Goal: Information Seeking & Learning: Learn about a topic

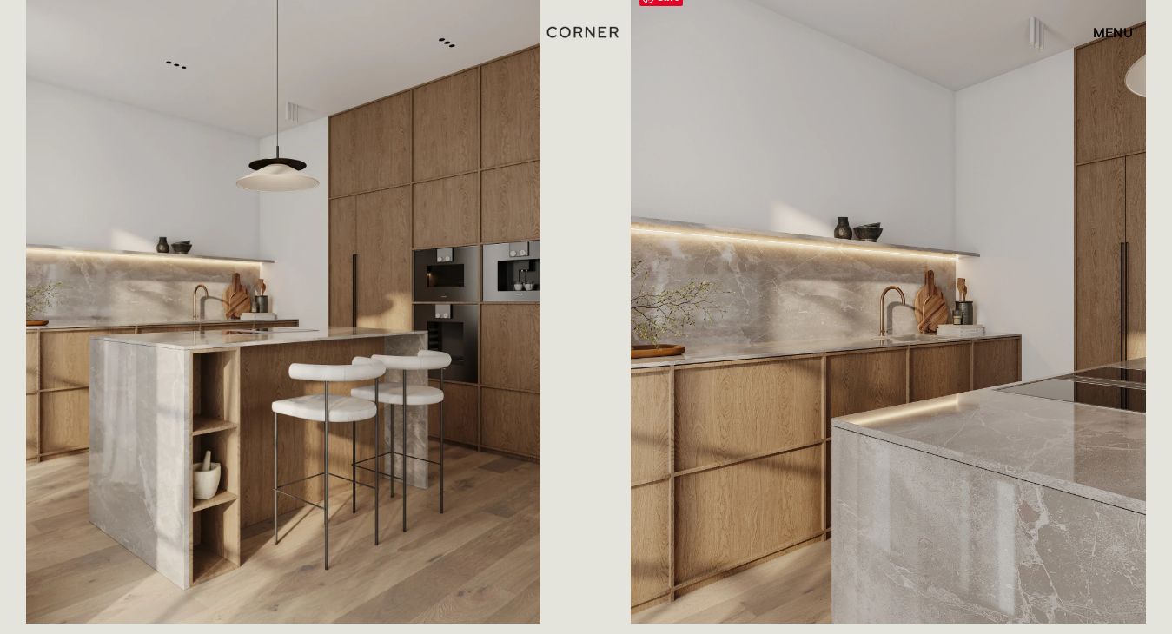
scroll to position [954, 0]
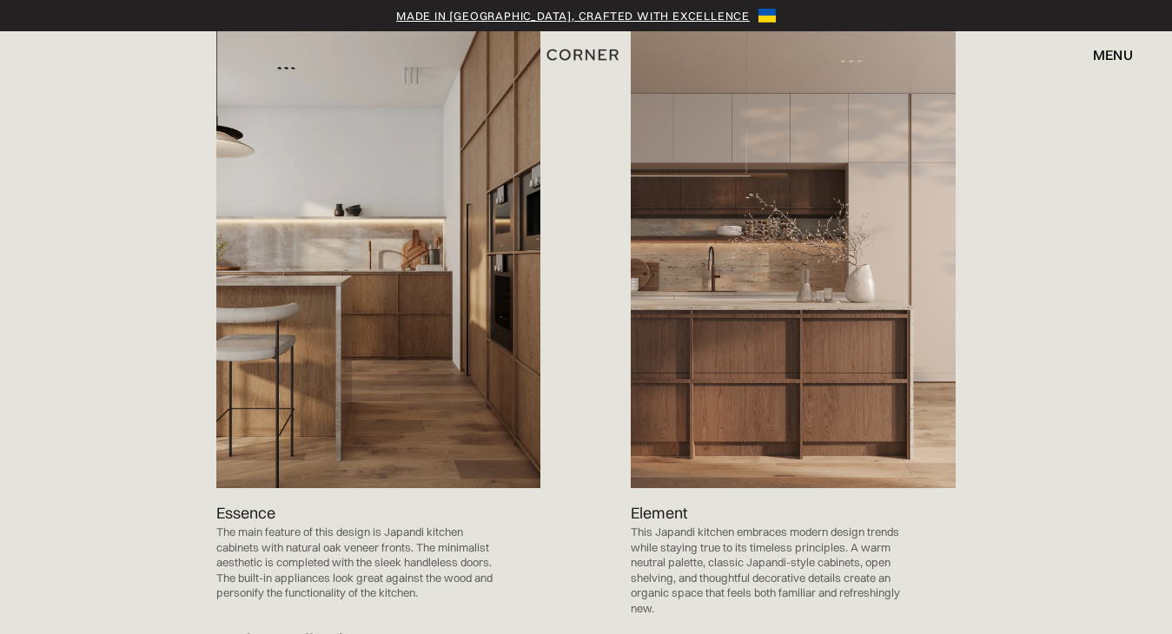
scroll to position [1798, 0]
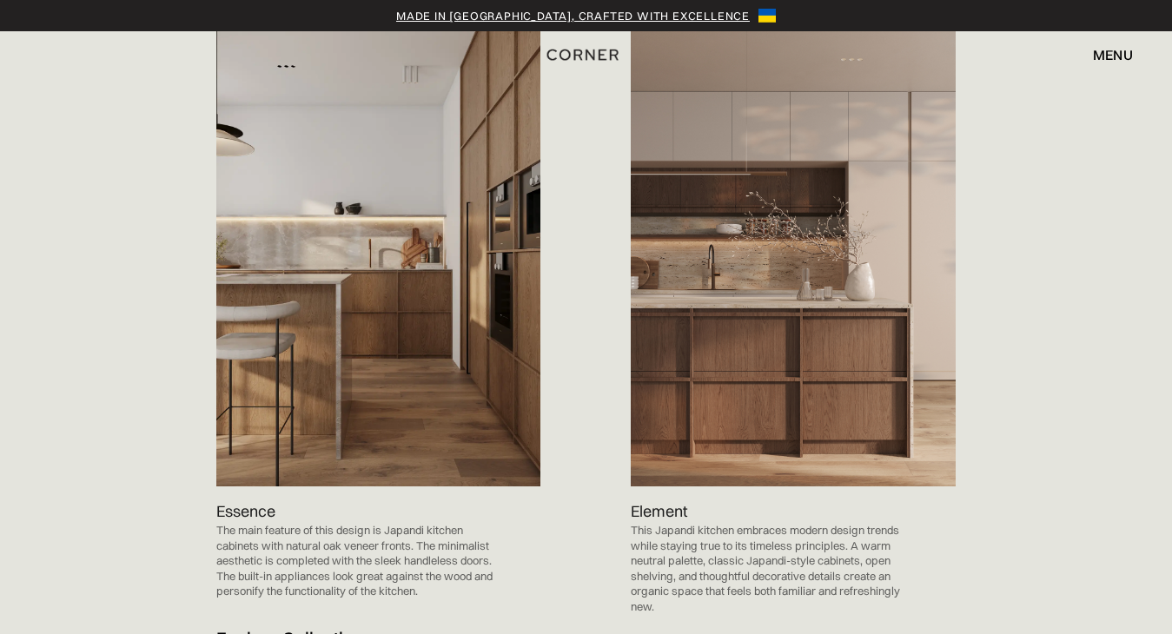
click at [388, 360] on img at bounding box center [378, 257] width 325 height 460
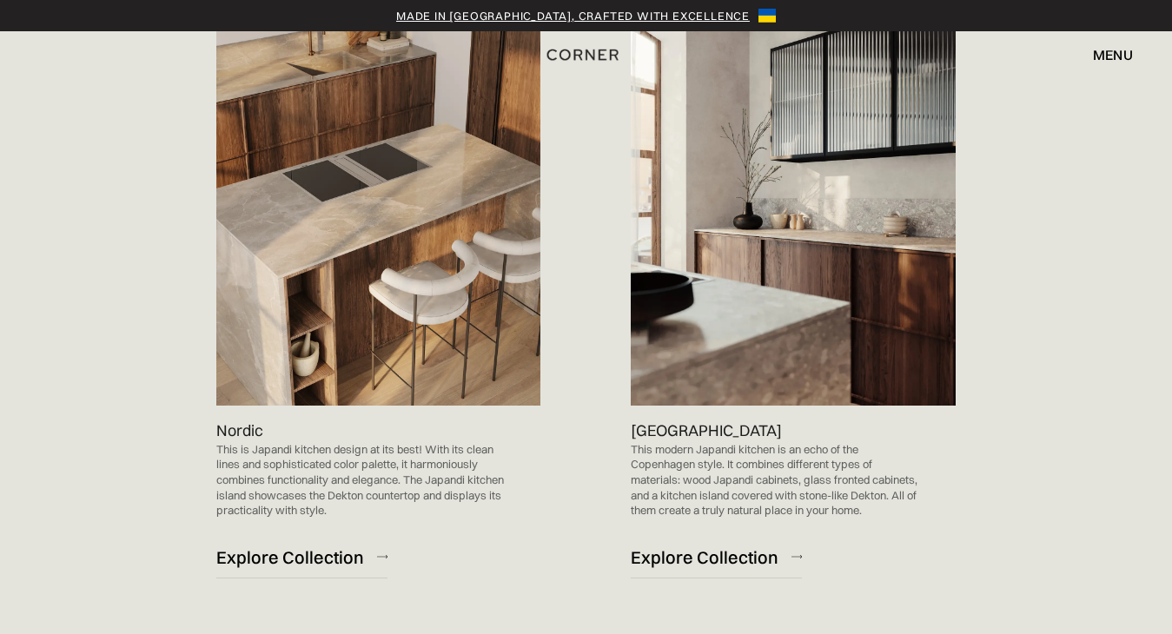
scroll to position [1072, 0]
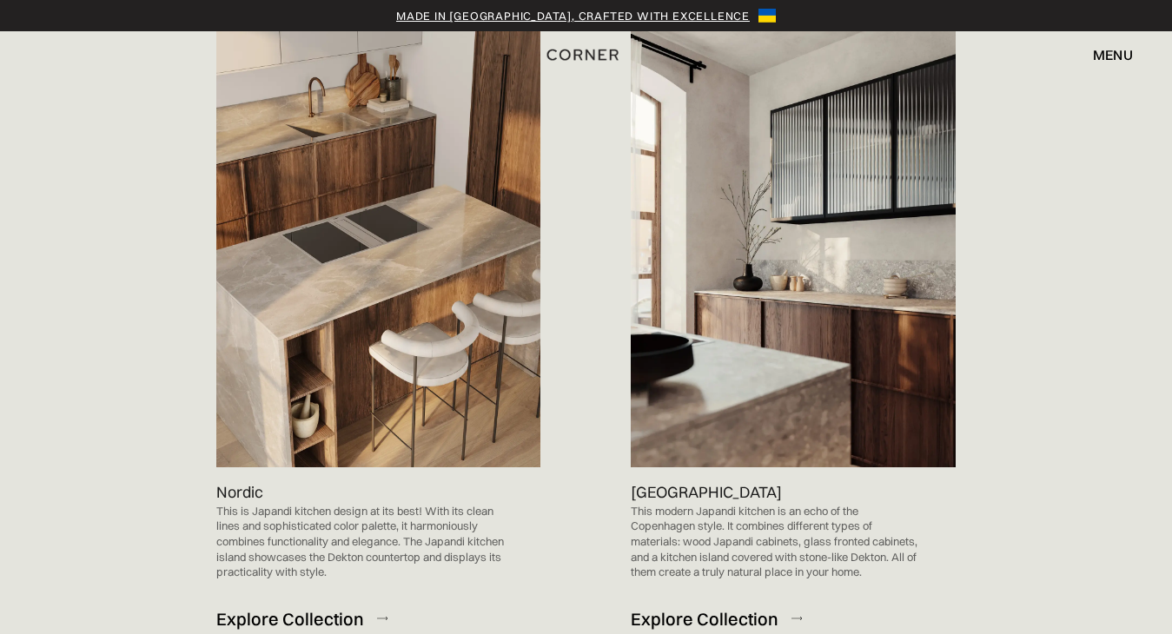
click at [728, 607] on div "Explore Collection" at bounding box center [705, 618] width 148 height 23
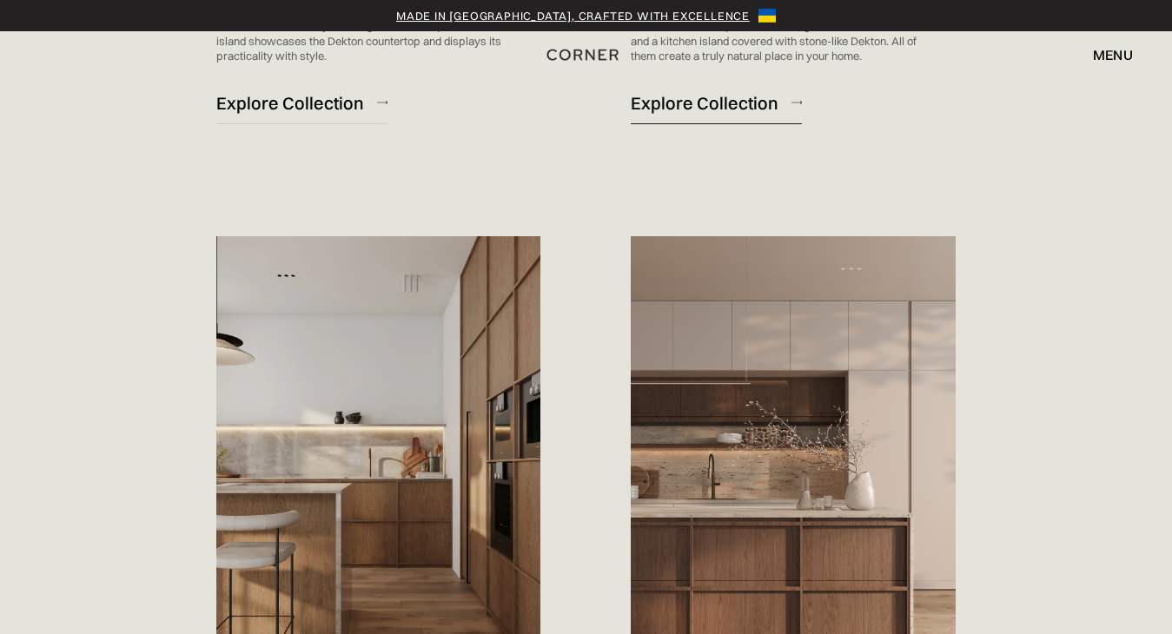
scroll to position [1642, 0]
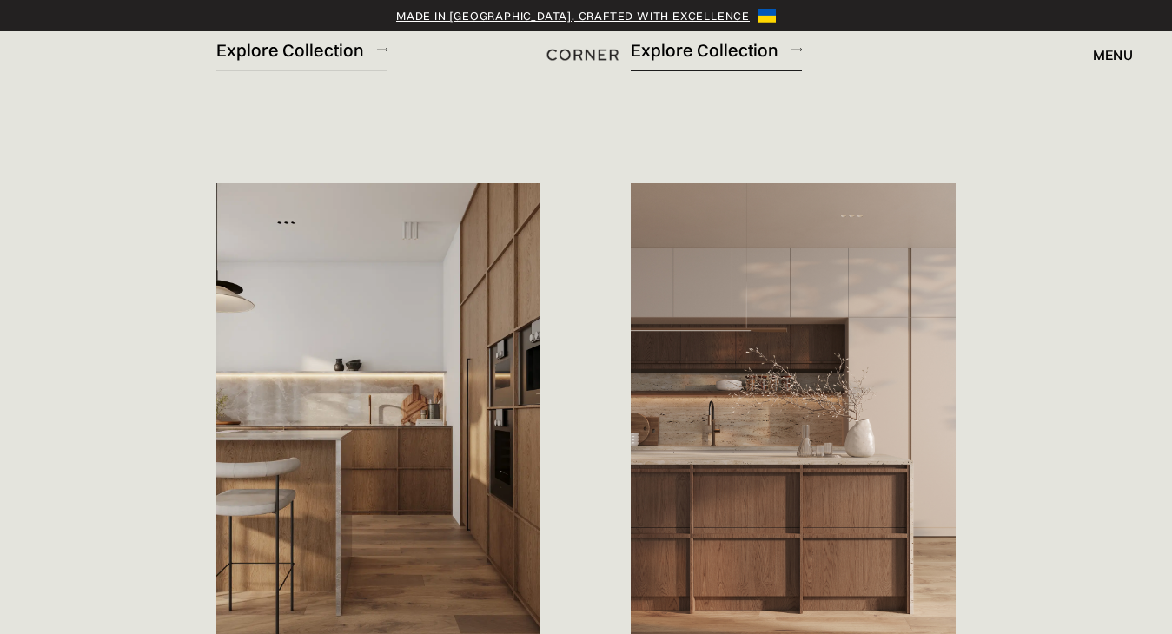
click at [404, 454] on img at bounding box center [378, 413] width 325 height 460
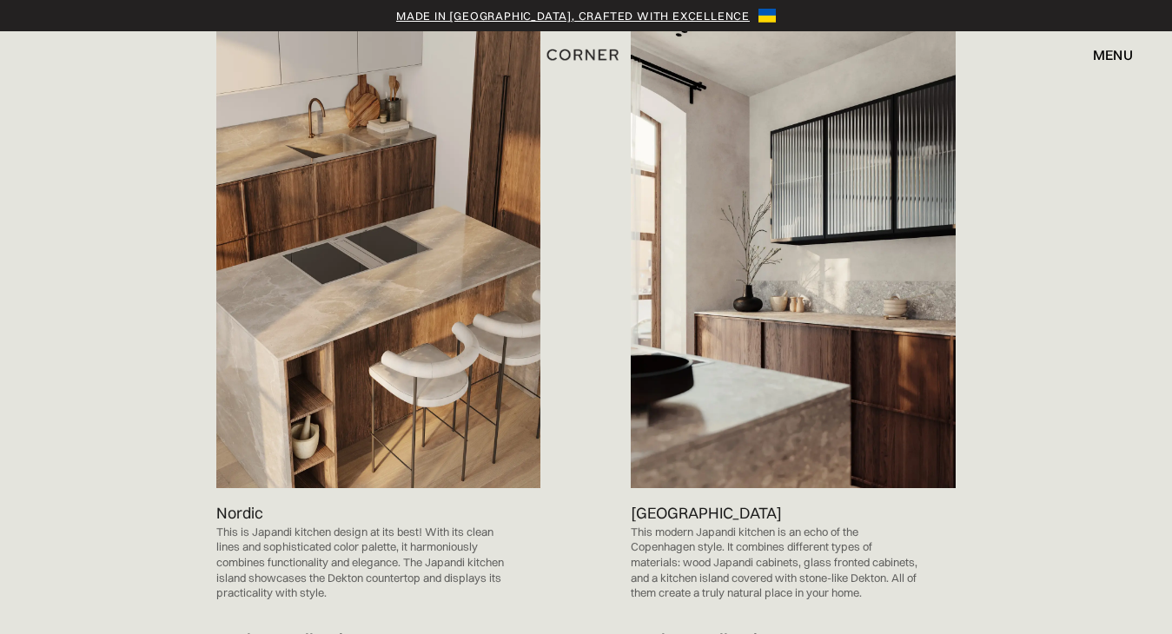
scroll to position [1065, 0]
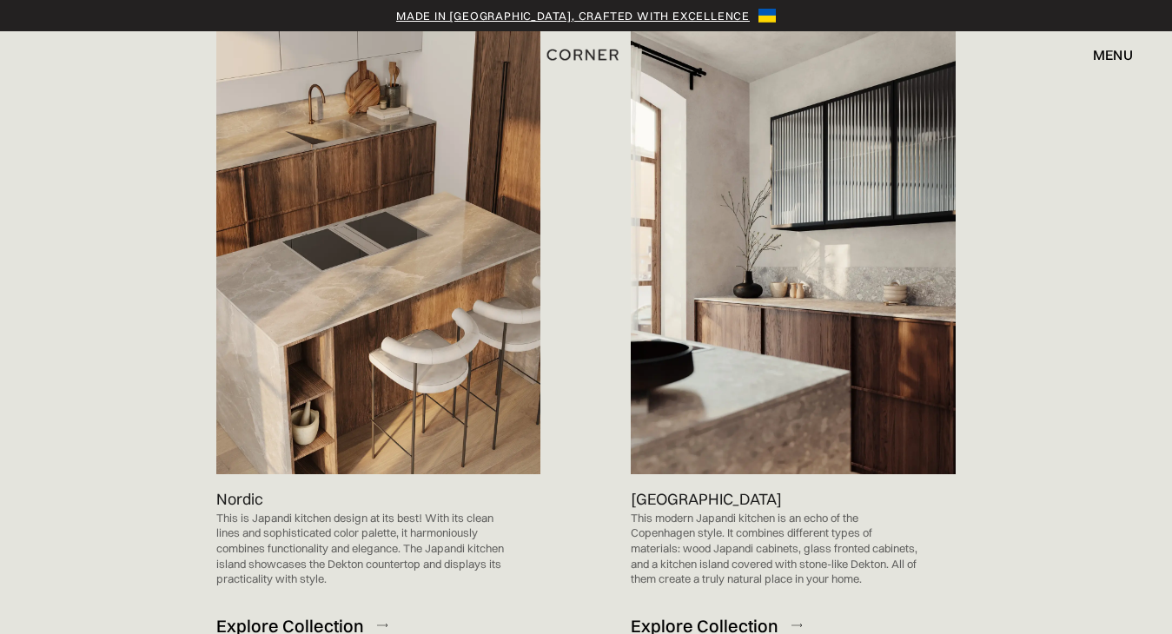
click at [249, 614] on div "Explore Collection" at bounding box center [290, 625] width 148 height 23
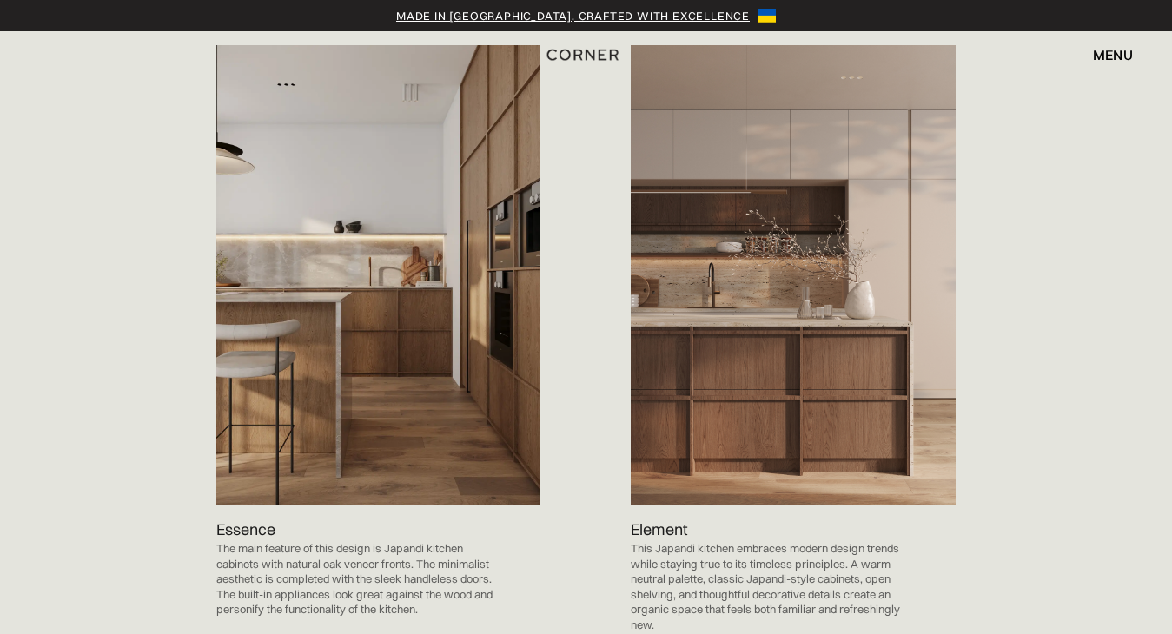
scroll to position [1857, 0]
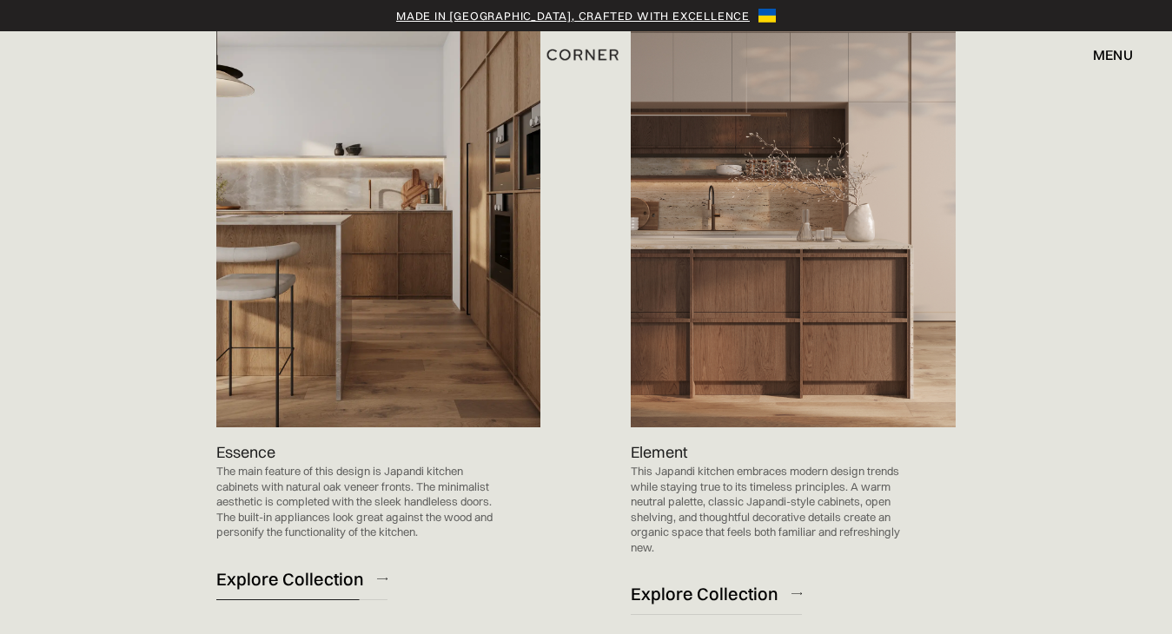
click at [306, 567] on div "Explore Collection" at bounding box center [290, 578] width 148 height 23
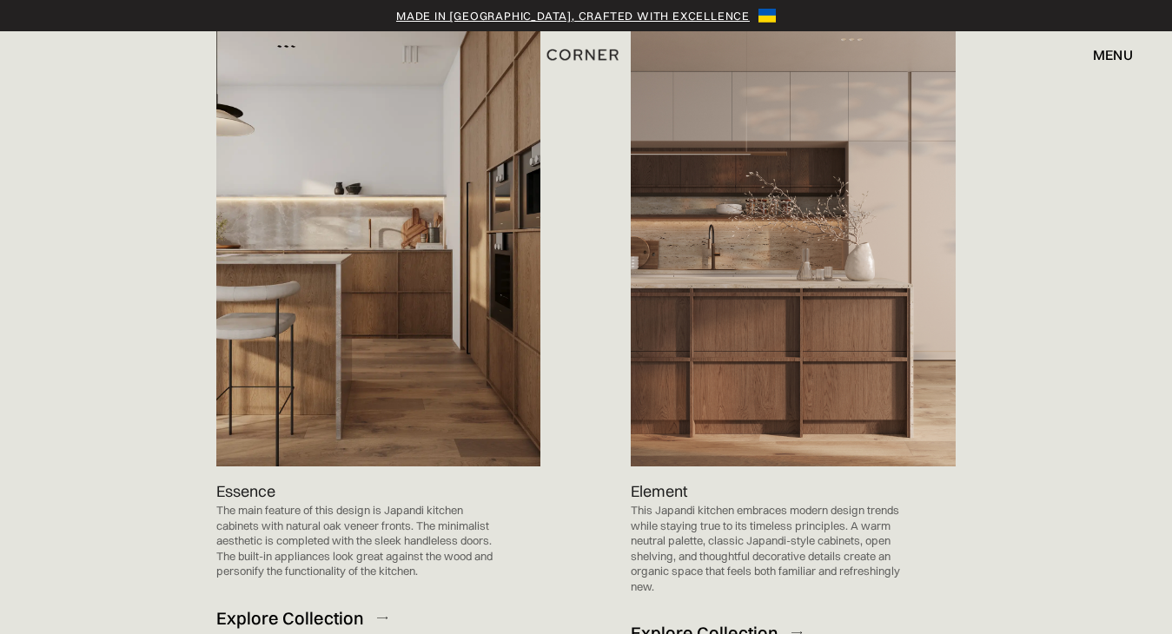
scroll to position [1840, 0]
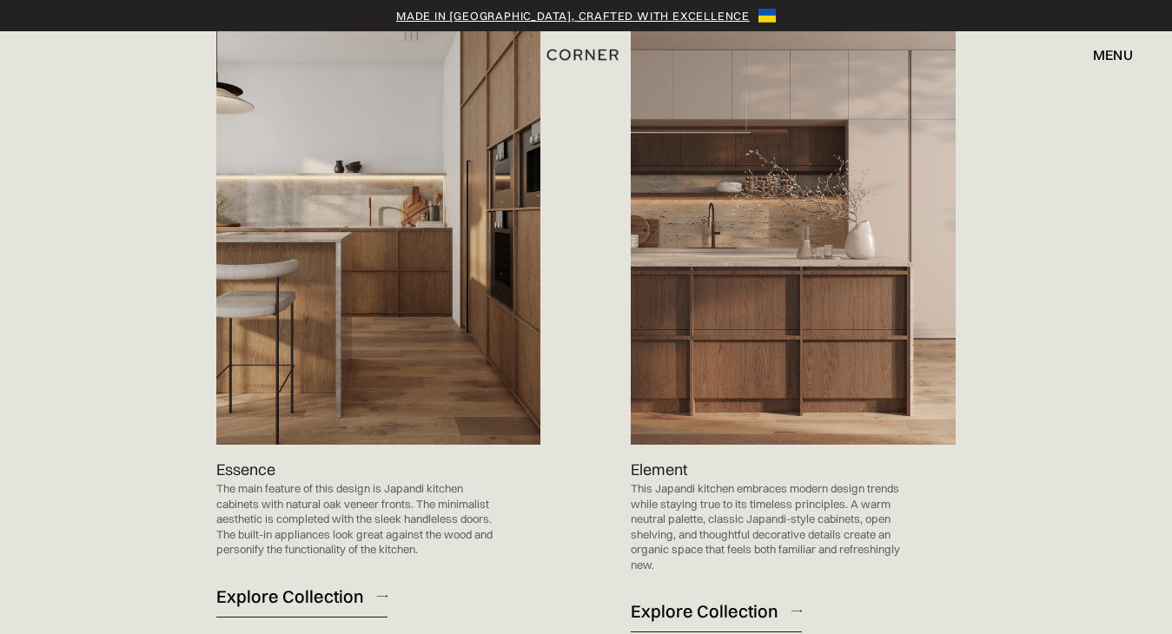
click at [709, 600] on div "Explore Collection" at bounding box center [705, 611] width 148 height 23
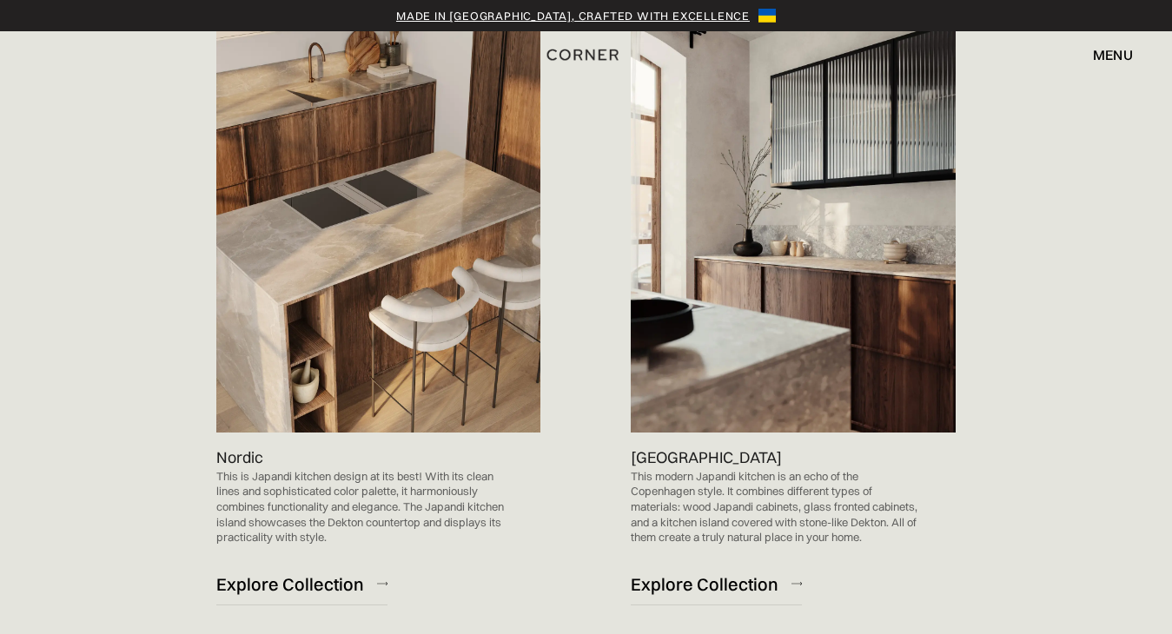
scroll to position [1105, 0]
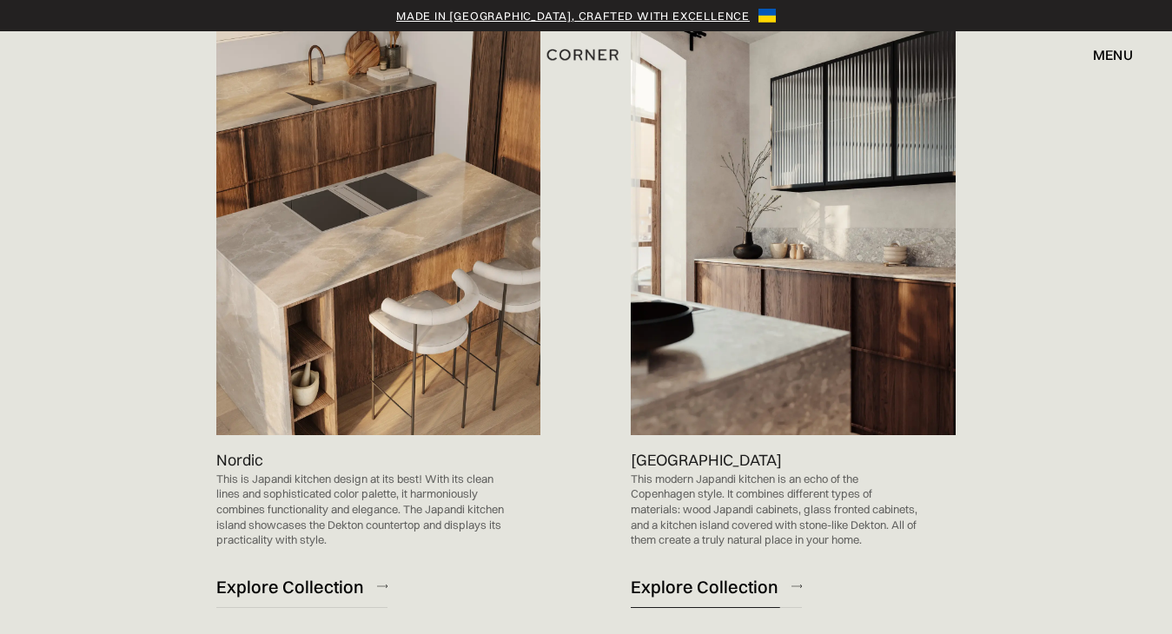
click at [699, 575] on div "Explore Collection" at bounding box center [705, 586] width 148 height 23
click at [275, 575] on div "Explore Collection" at bounding box center [290, 586] width 148 height 23
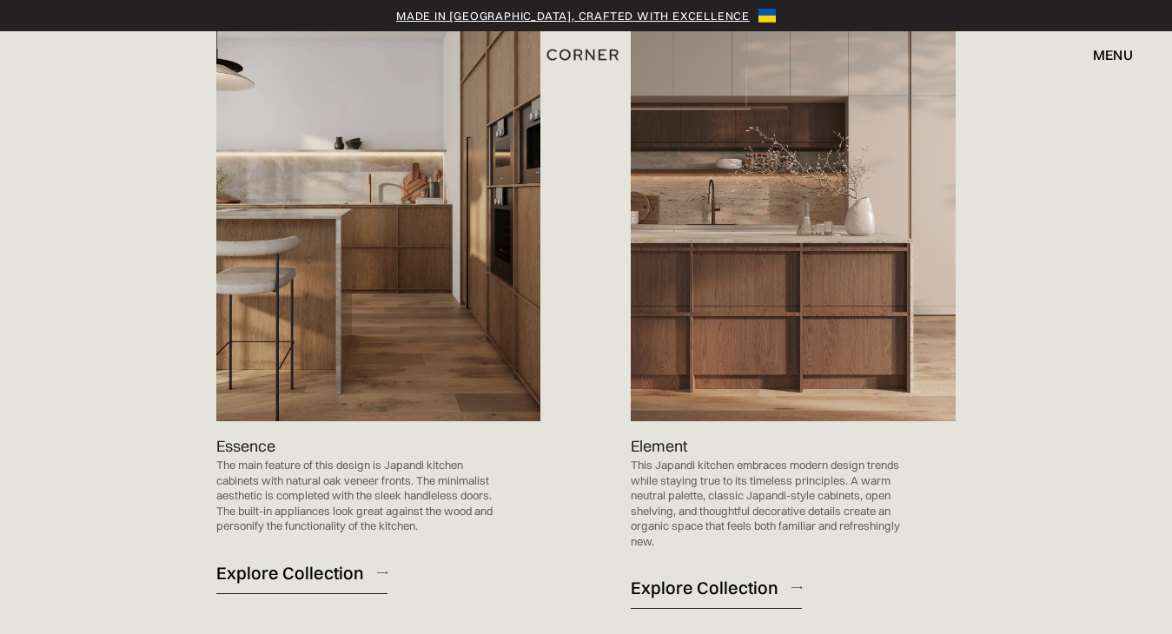
scroll to position [1864, 0]
click at [277, 561] on div "Explore Collection" at bounding box center [290, 572] width 148 height 23
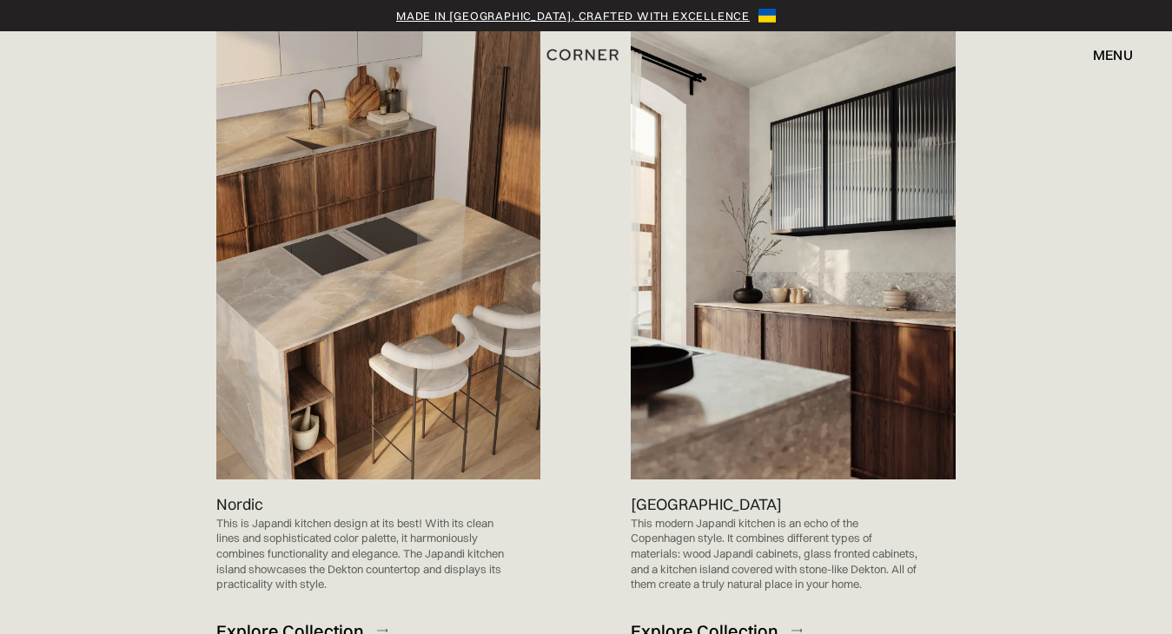
scroll to position [1061, 0]
click at [319, 287] on img at bounding box center [378, 249] width 325 height 460
click at [268, 619] on div "Explore Collection" at bounding box center [290, 630] width 148 height 23
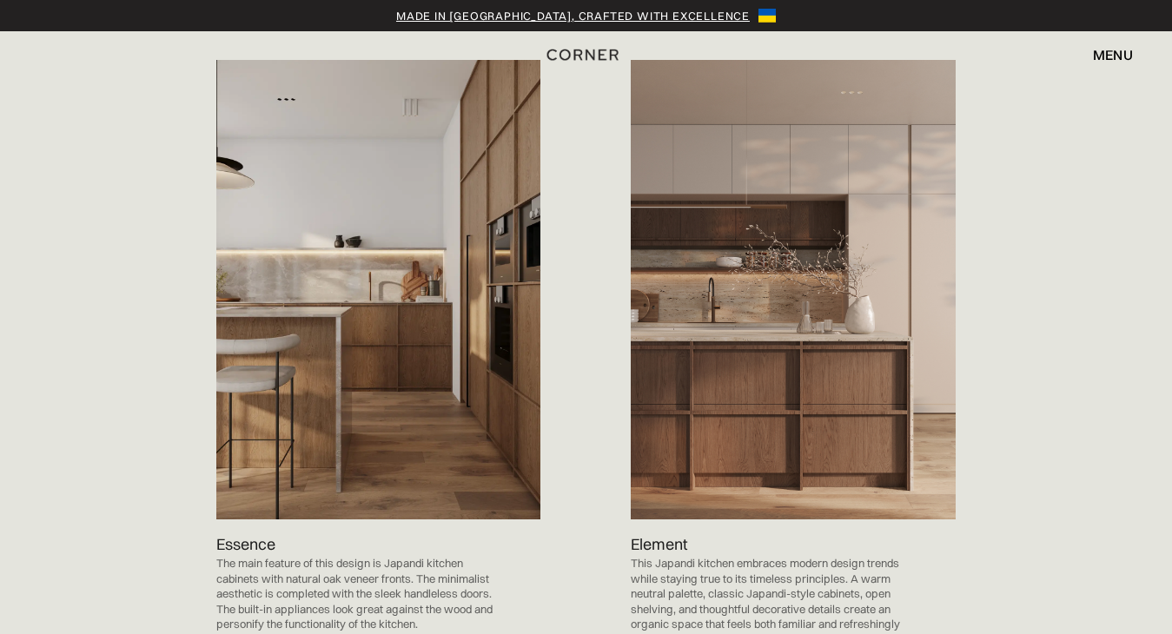
scroll to position [1786, 0]
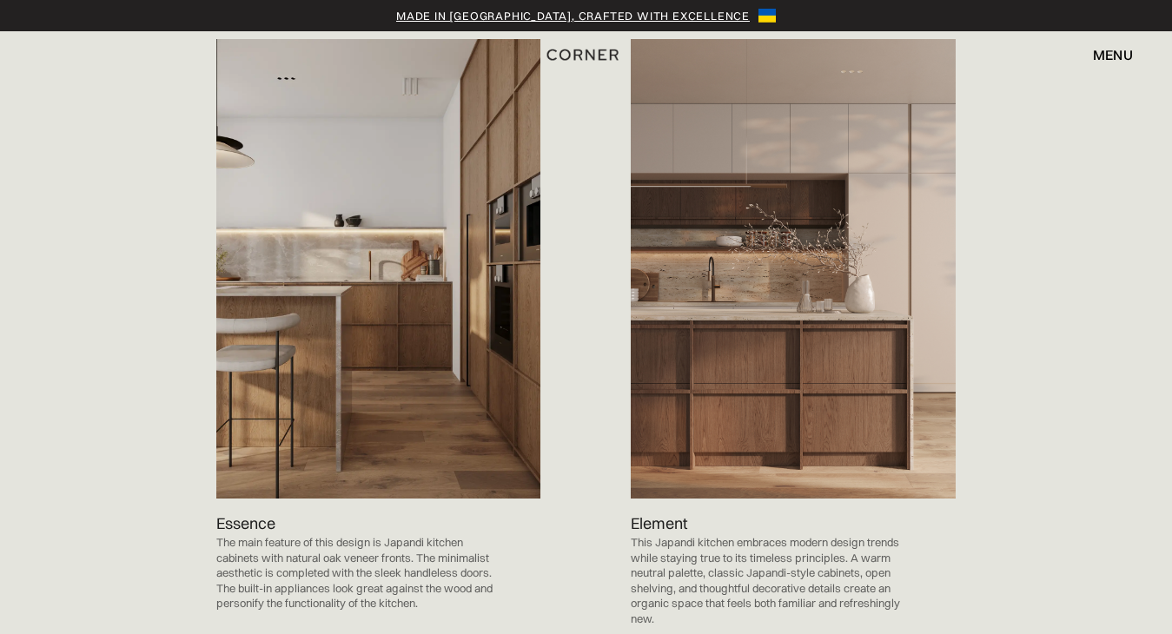
click at [236, 512] on p "Essence" at bounding box center [245, 523] width 59 height 23
click at [428, 332] on img at bounding box center [378, 269] width 325 height 460
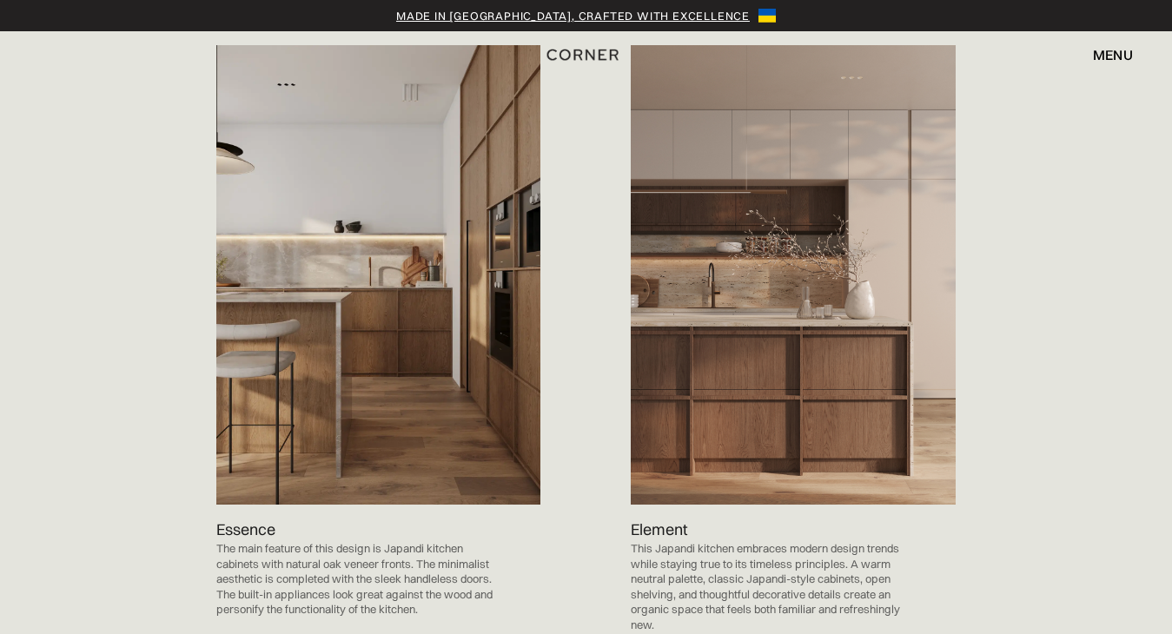
scroll to position [1778, 0]
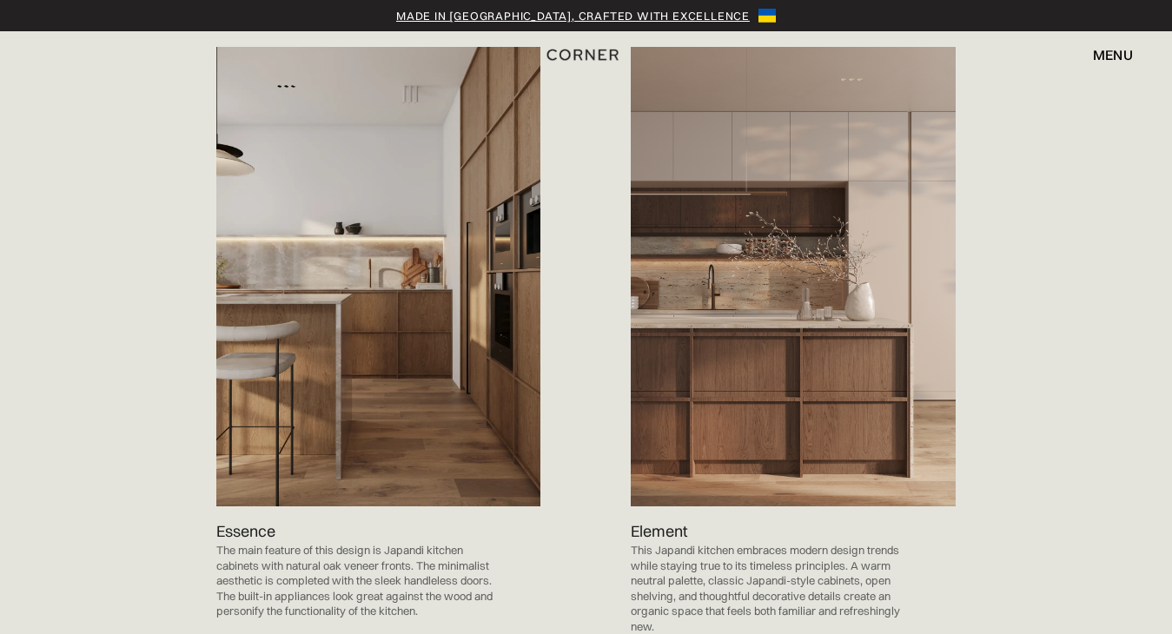
click at [500, 347] on img at bounding box center [378, 277] width 325 height 460
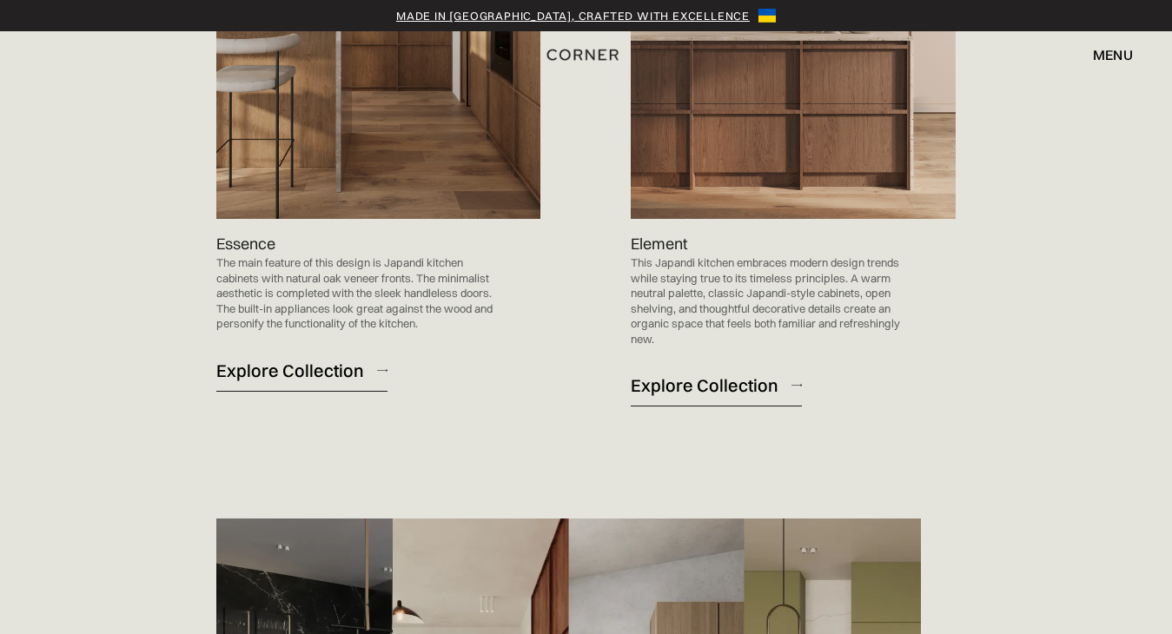
scroll to position [2128, 0]
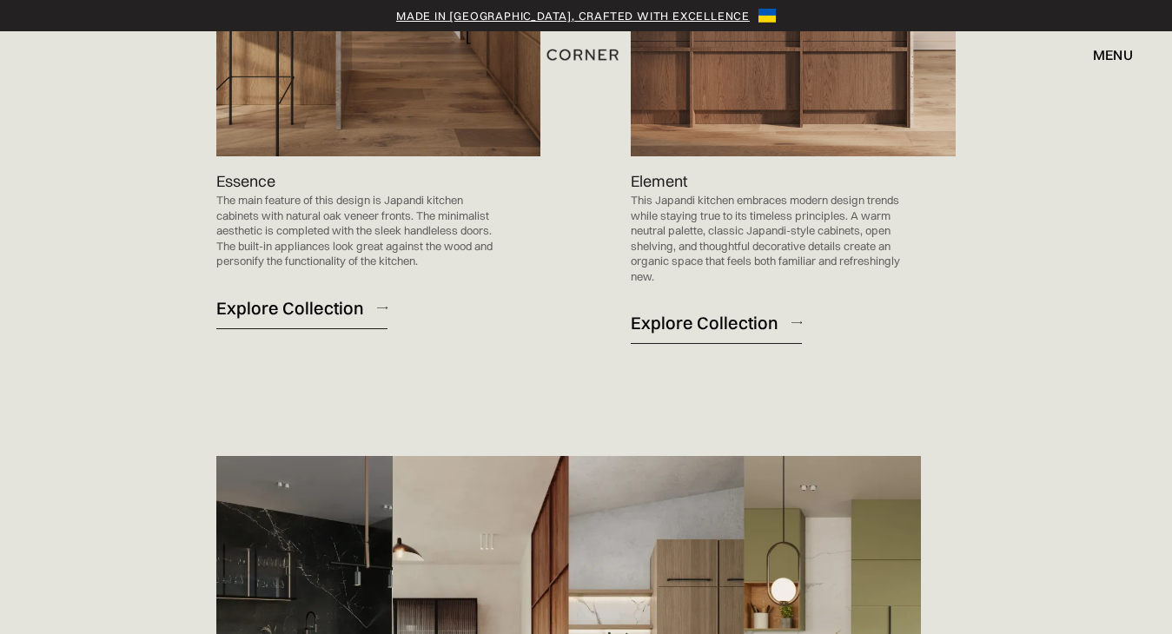
click at [331, 296] on div "Explore Collection" at bounding box center [290, 307] width 148 height 23
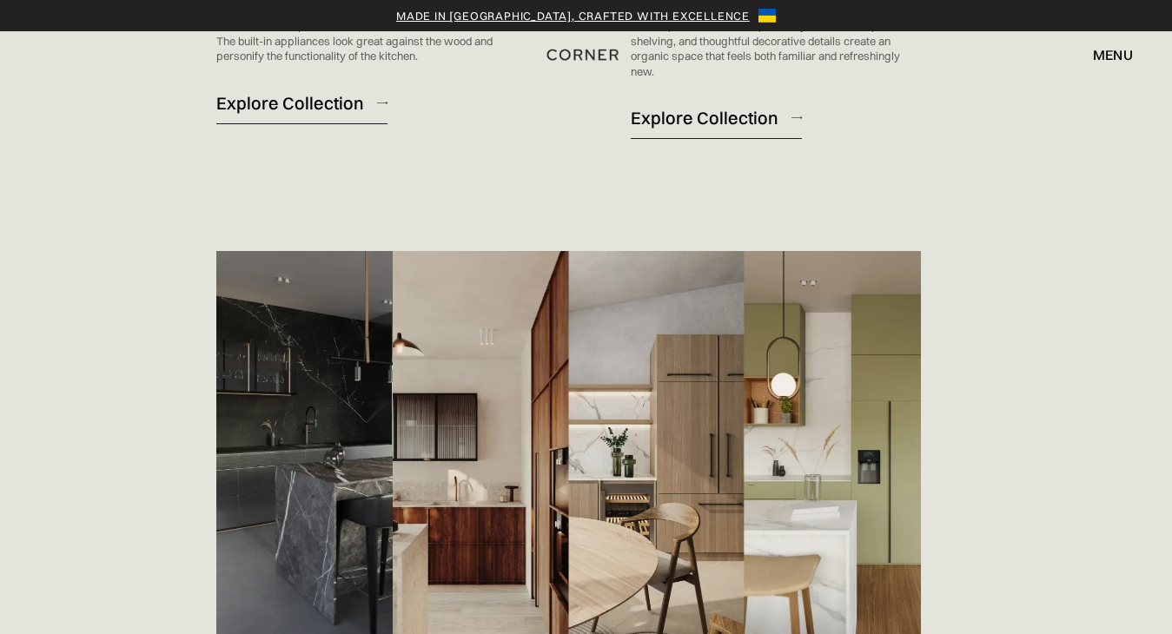
scroll to position [2339, 0]
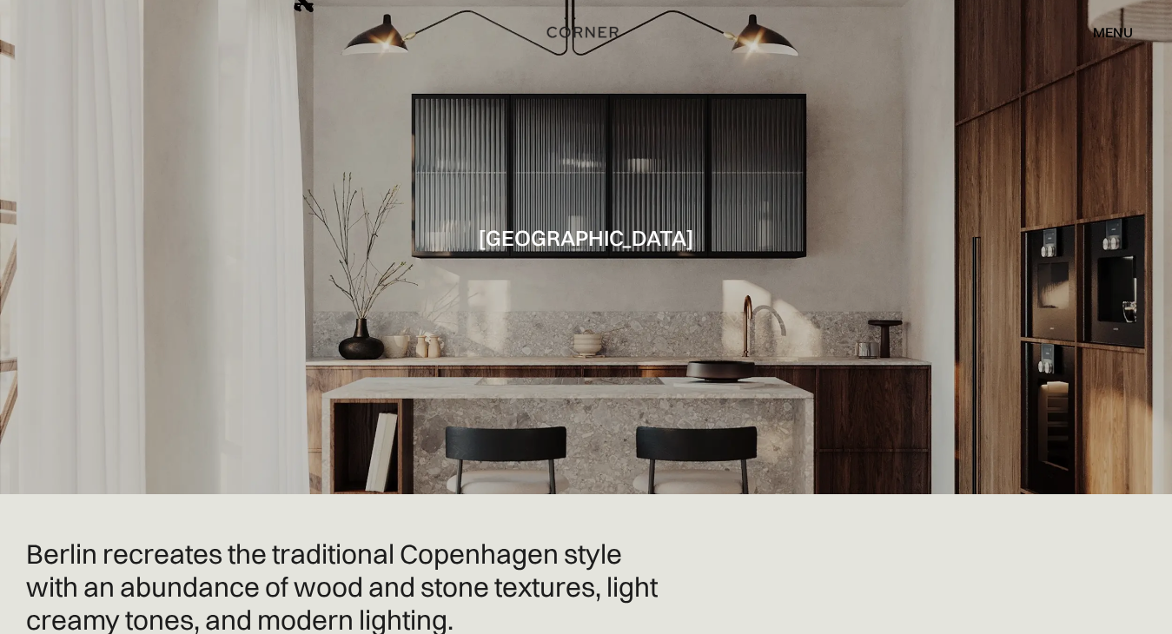
scroll to position [23, 0]
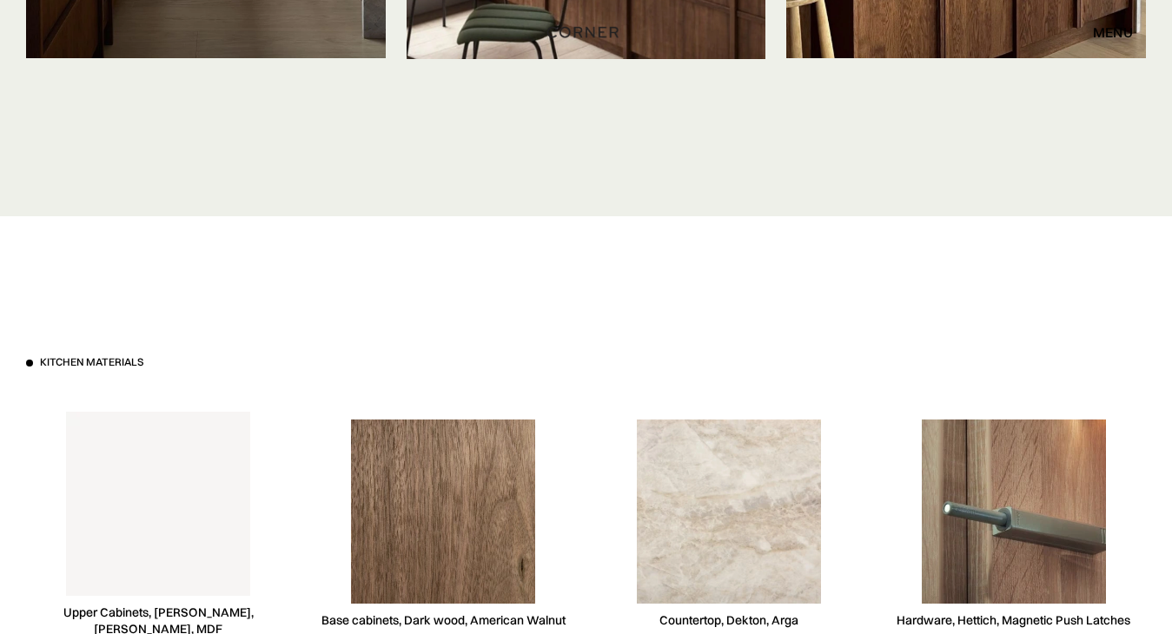
scroll to position [4528, 0]
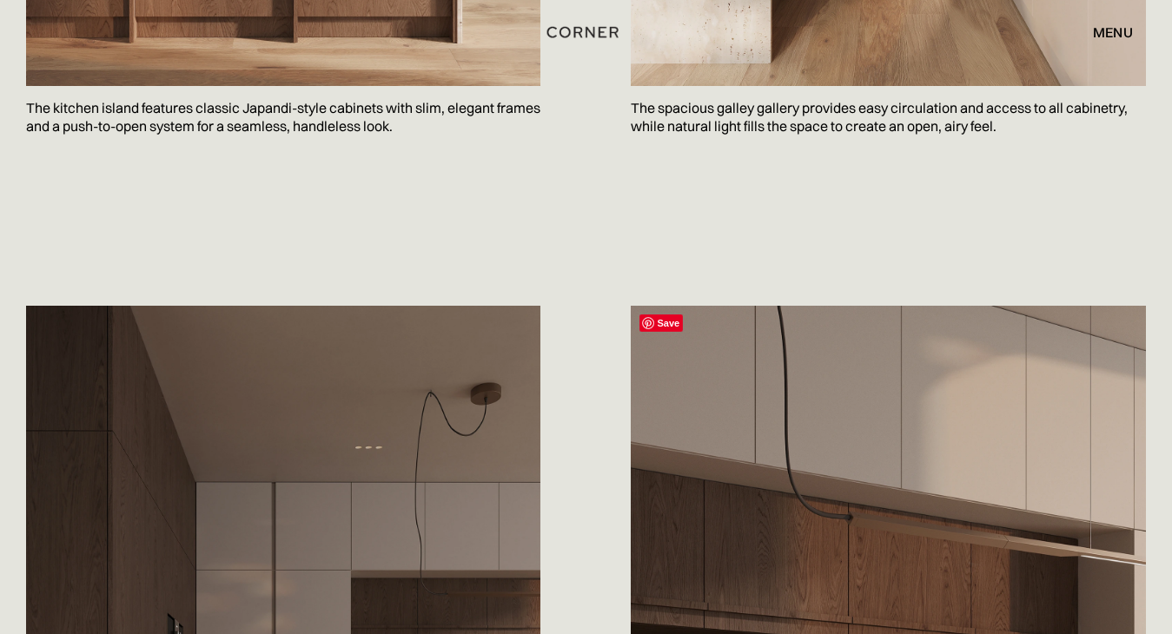
scroll to position [1527, 0]
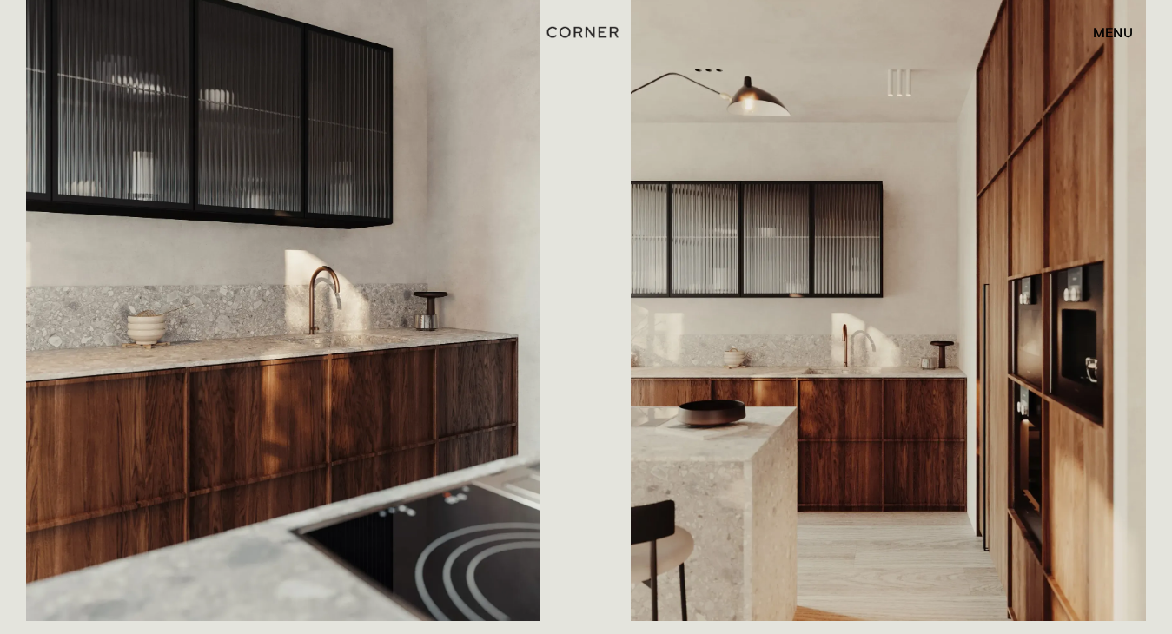
scroll to position [1932, 0]
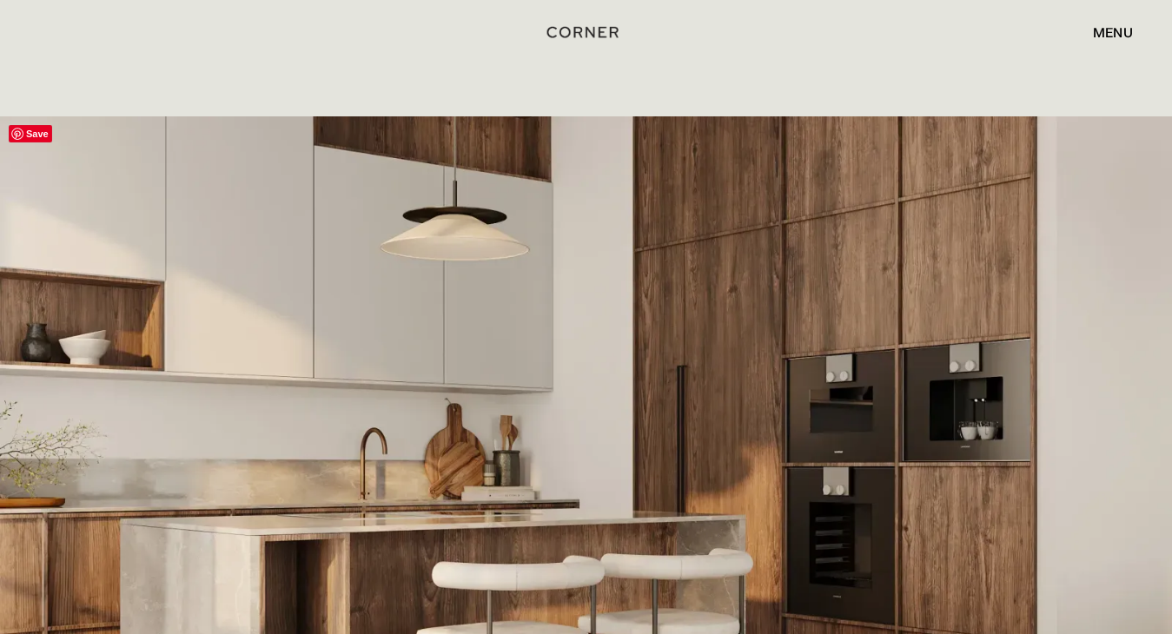
scroll to position [3206, 0]
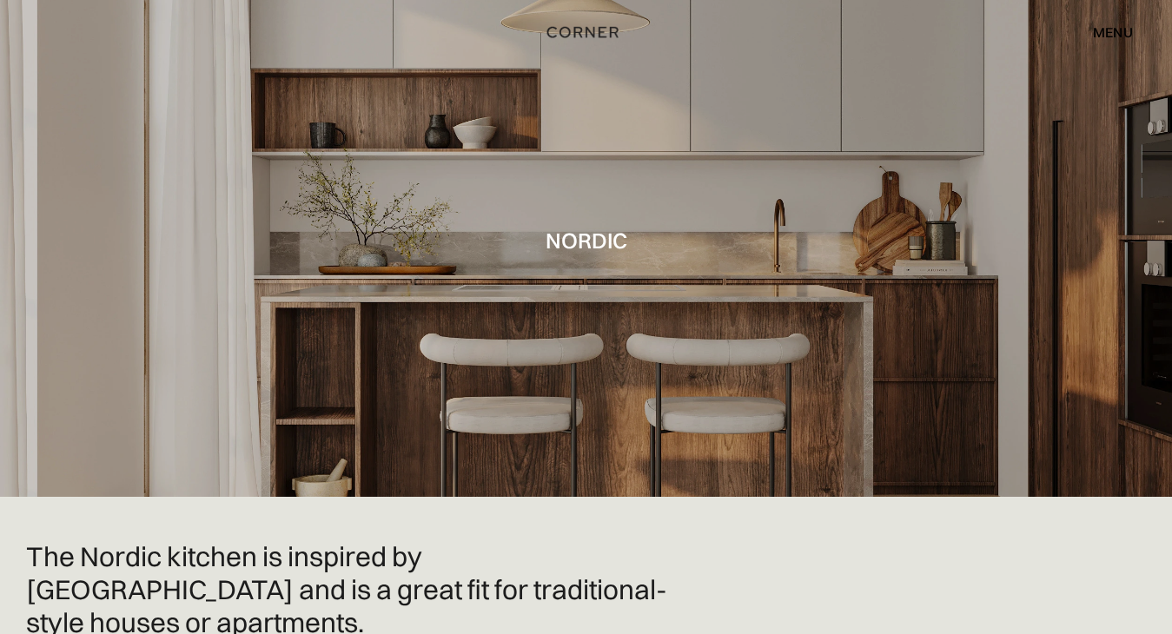
scroll to position [30, 0]
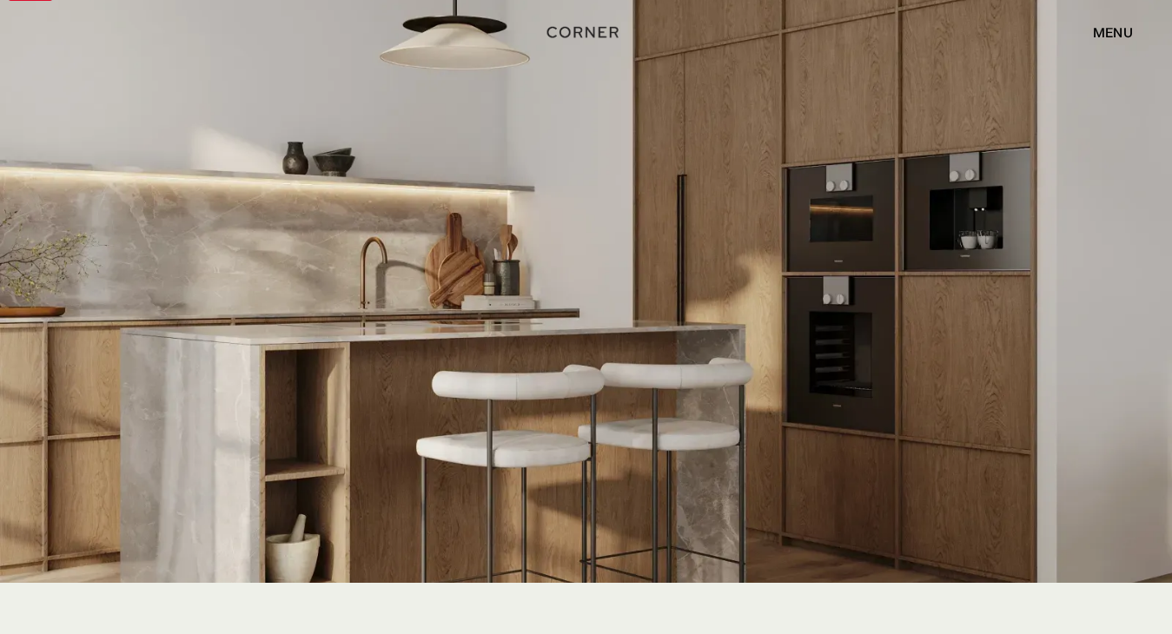
scroll to position [3327, 0]
